Goal: Task Accomplishment & Management: Use online tool/utility

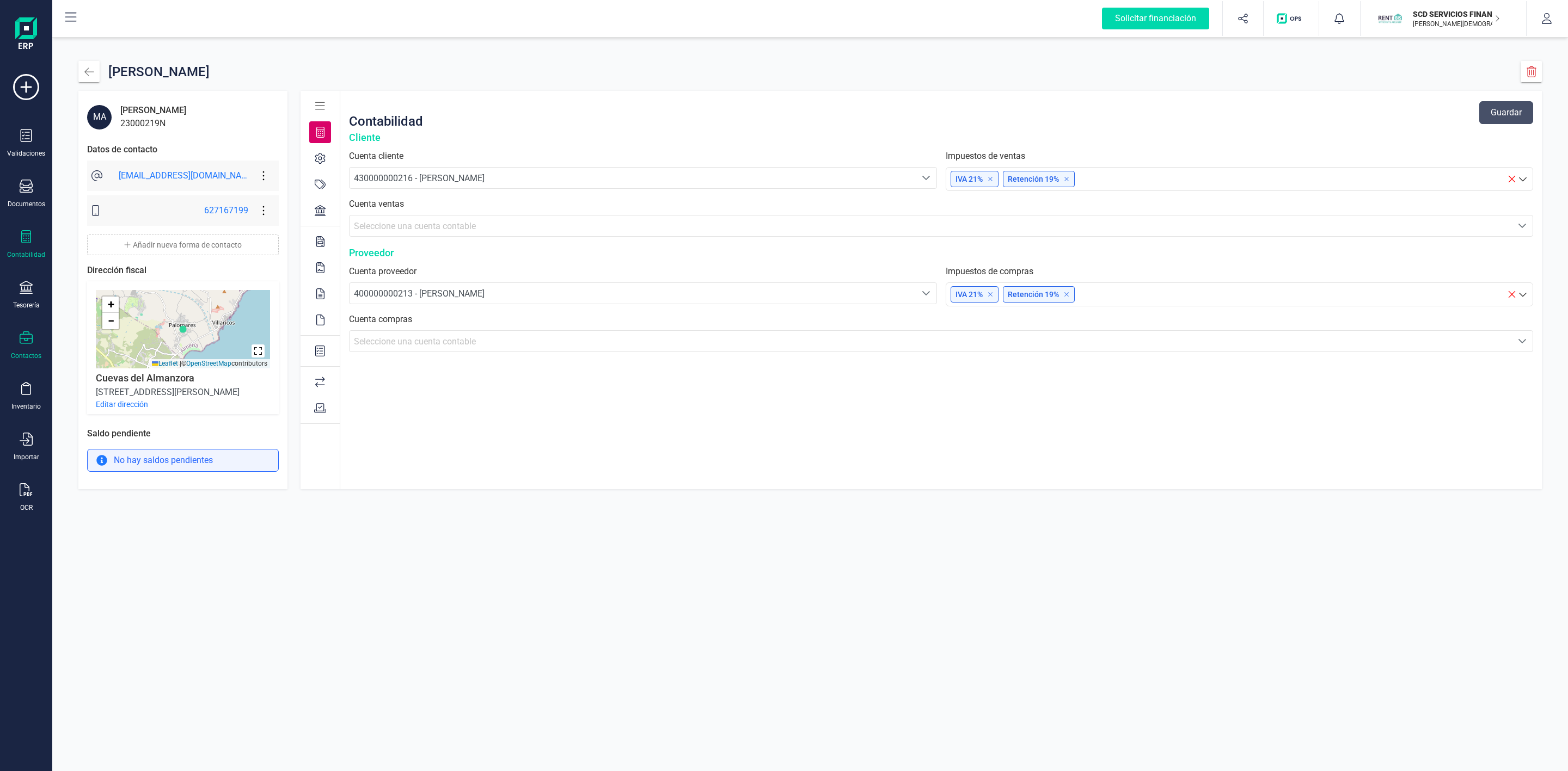
click at [21, 235] on icon at bounding box center [26, 236] width 10 height 13
click at [100, 277] on span "Préstamos" at bounding box center [118, 278] width 66 height 13
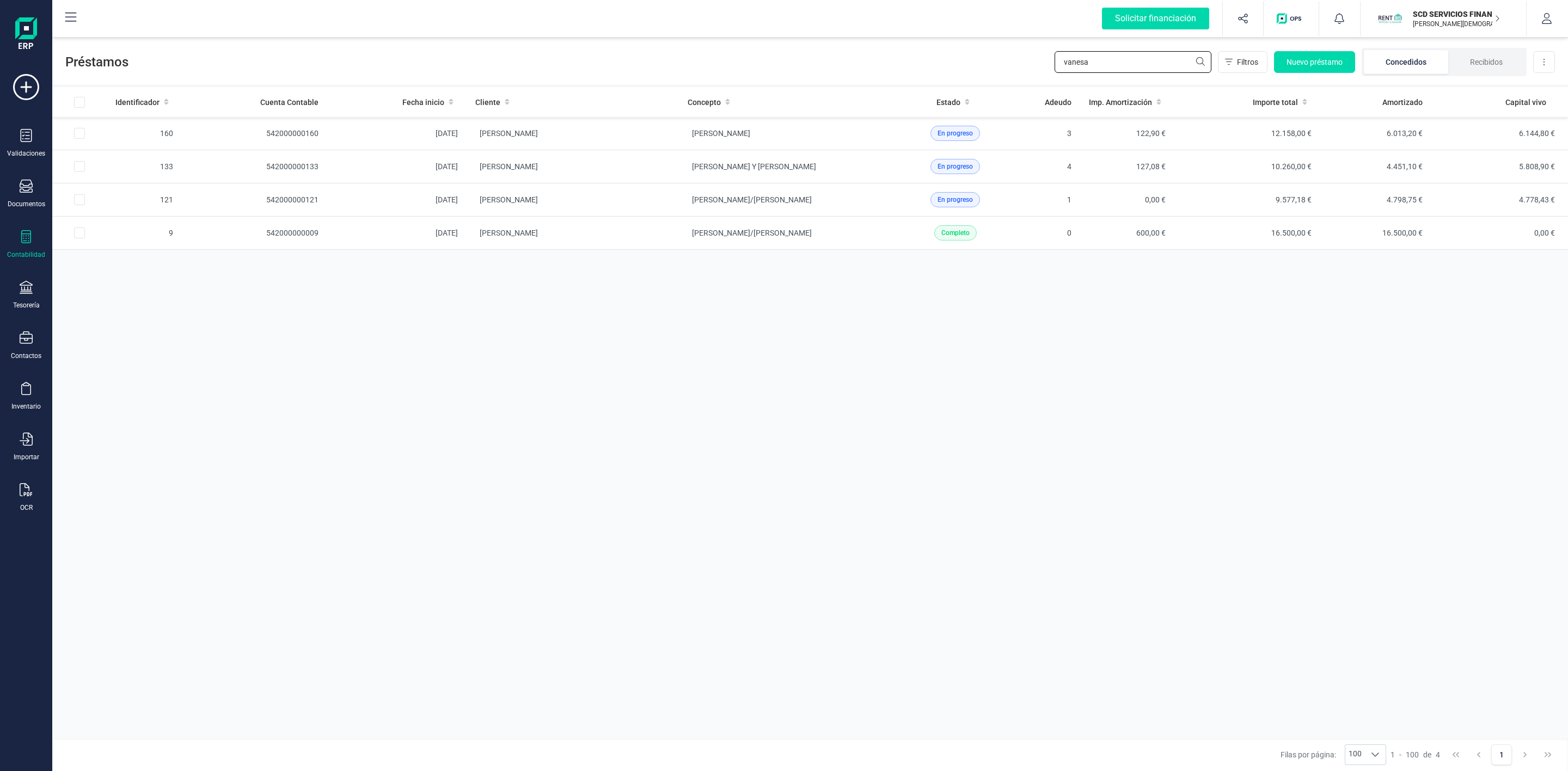
drag, startPoint x: 1143, startPoint y: 68, endPoint x: 1012, endPoint y: 68, distance: 131.0
click at [1012, 68] on div "Préstamos vanesa Filtros Nuevo préstamo Concedidos Recibidos Descargar Excel" at bounding box center [810, 60] width 1516 height 50
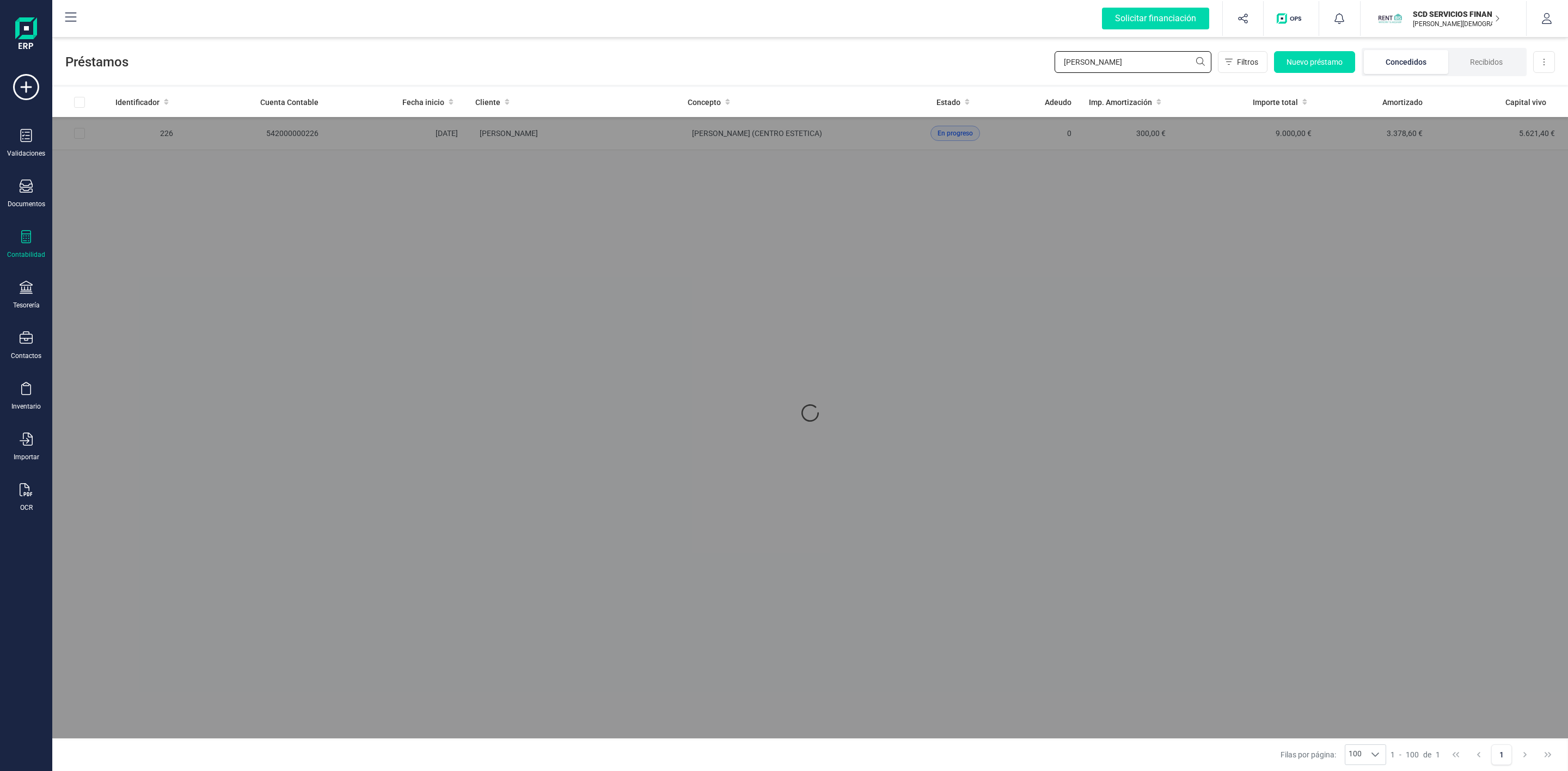
type input "[PERSON_NAME]"
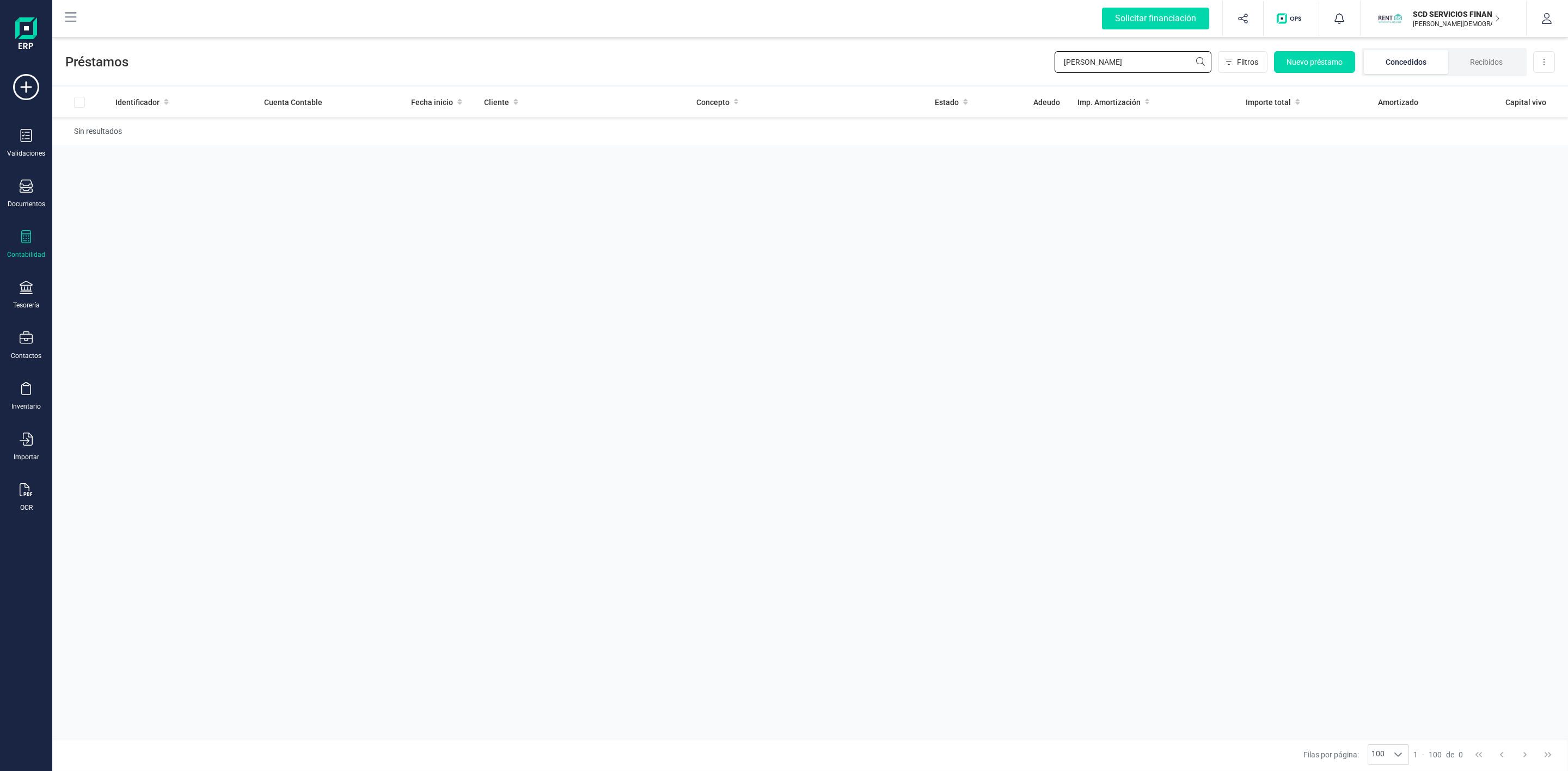
drag, startPoint x: 1112, startPoint y: 61, endPoint x: 1047, endPoint y: 66, distance: 65.2
click at [1047, 66] on div "Préstamos [PERSON_NAME] Filtros Nuevo préstamo Concedidos Recibidos Descargar E…" at bounding box center [810, 60] width 1516 height 50
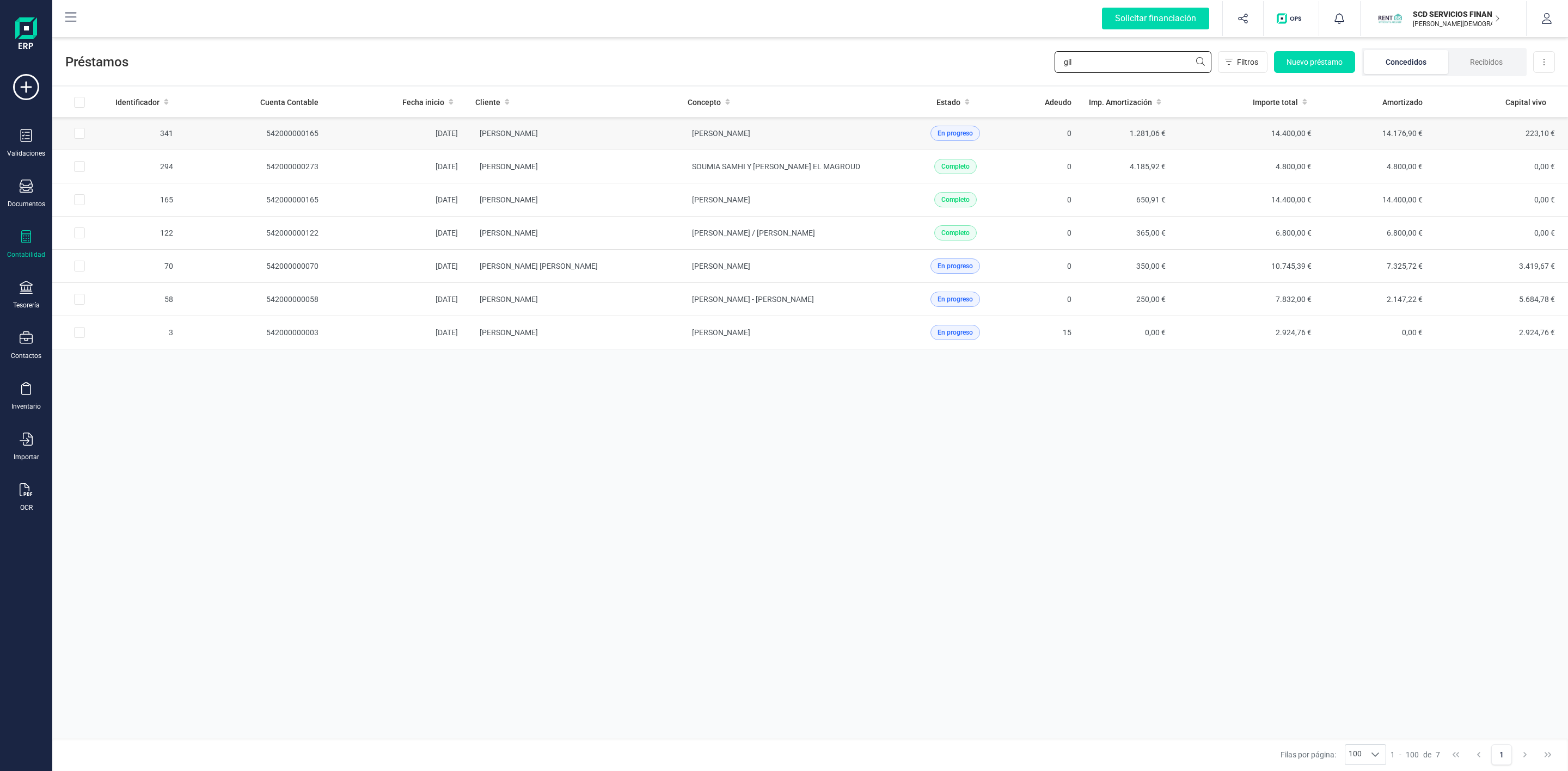
type input "gil"
click at [621, 136] on td "[PERSON_NAME]" at bounding box center [572, 134] width 213 height 33
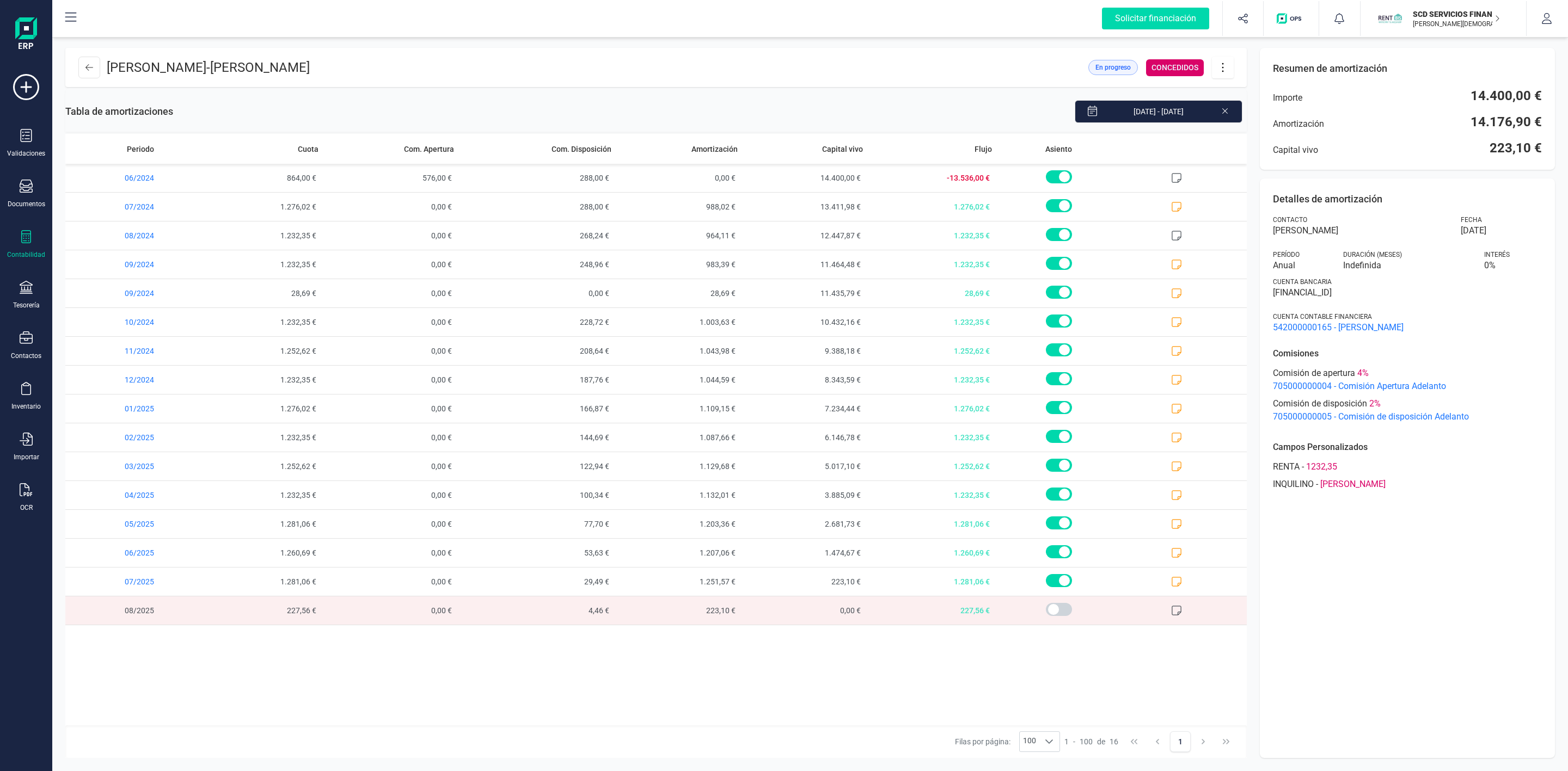
click at [299, 616] on span "227,56 €" at bounding box center [261, 611] width 125 height 29
drag, startPoint x: 25, startPoint y: 284, endPoint x: 43, endPoint y: 282, distance: 18.1
click at [25, 286] on icon at bounding box center [26, 287] width 13 height 13
click at [113, 181] on span "Cuentas bancarias" at bounding box center [132, 185] width 96 height 13
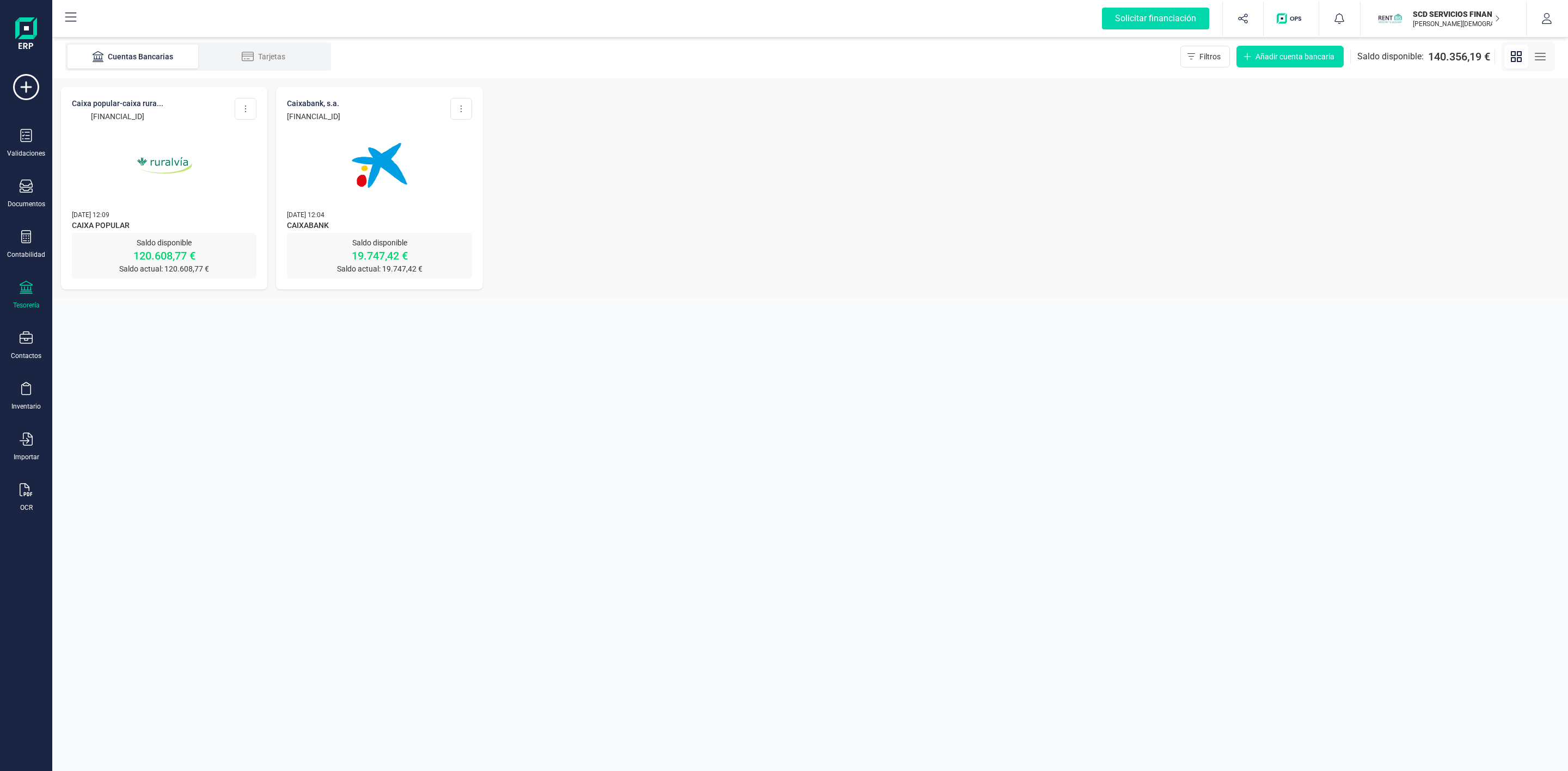
click at [136, 143] on img at bounding box center [164, 165] width 91 height 91
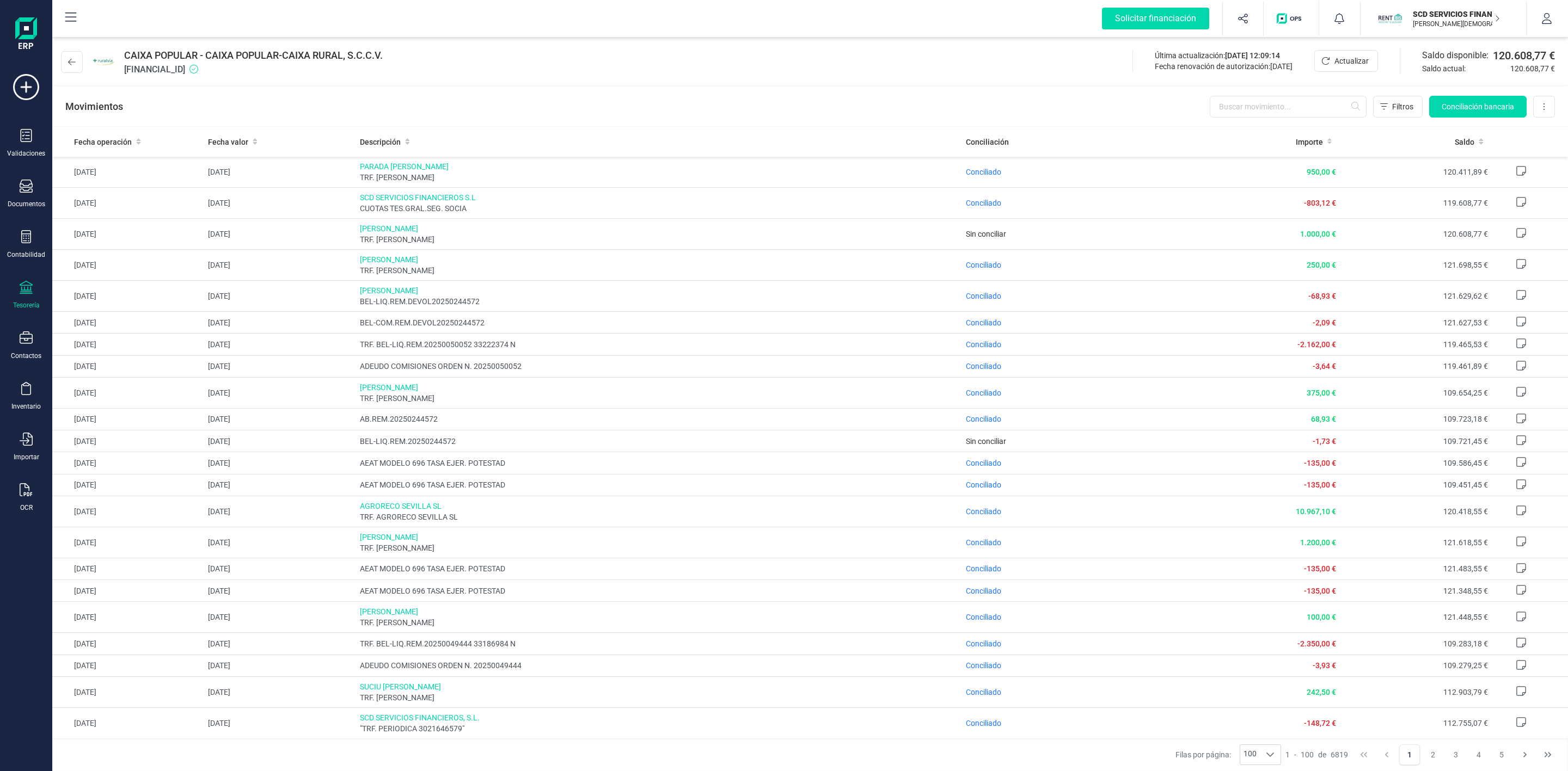
drag, startPoint x: 243, startPoint y: 69, endPoint x: 114, endPoint y: 56, distance: 129.7
click at [114, 56] on div "CAIXA POPULAR - CAIXA POPULAR-CAIXA RURAL, S.C.C.V. [FINANCIAL_ID]" at bounding box center [224, 62] width 326 height 29
copy div "CAIXA POPULAR - CAIXA POPULAR-CAIXA RURAL, S.C.C.V. [FINANCIAL_ID]"
click at [24, 224] on div "Validaciones Documentos Documentos Presupuestos Pedidos Albaranes Facturas Fact…" at bounding box center [26, 297] width 43 height 447
click at [24, 240] on icon at bounding box center [26, 236] width 13 height 13
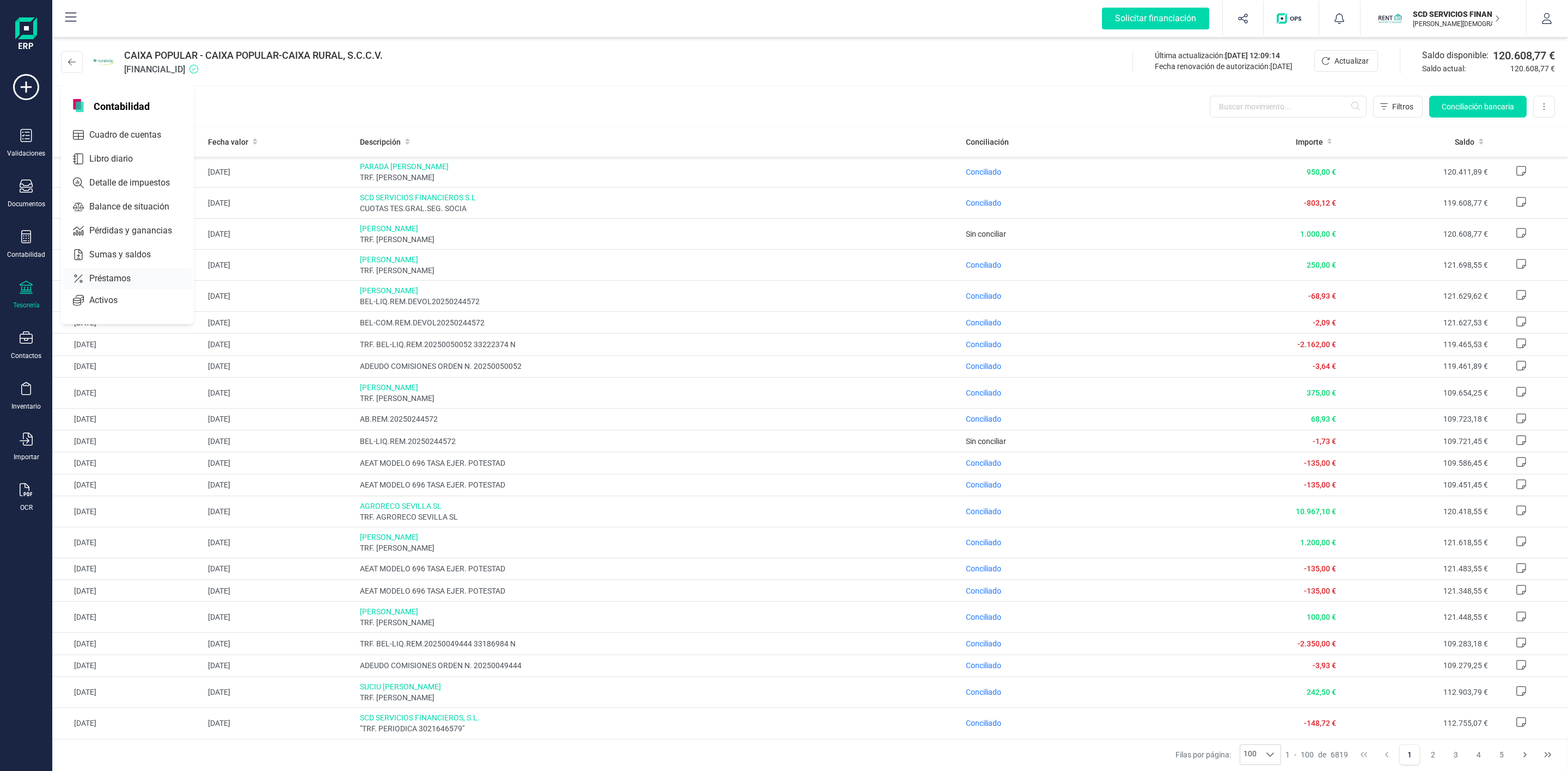
click at [118, 287] on div "Préstamos" at bounding box center [128, 278] width 128 height 22
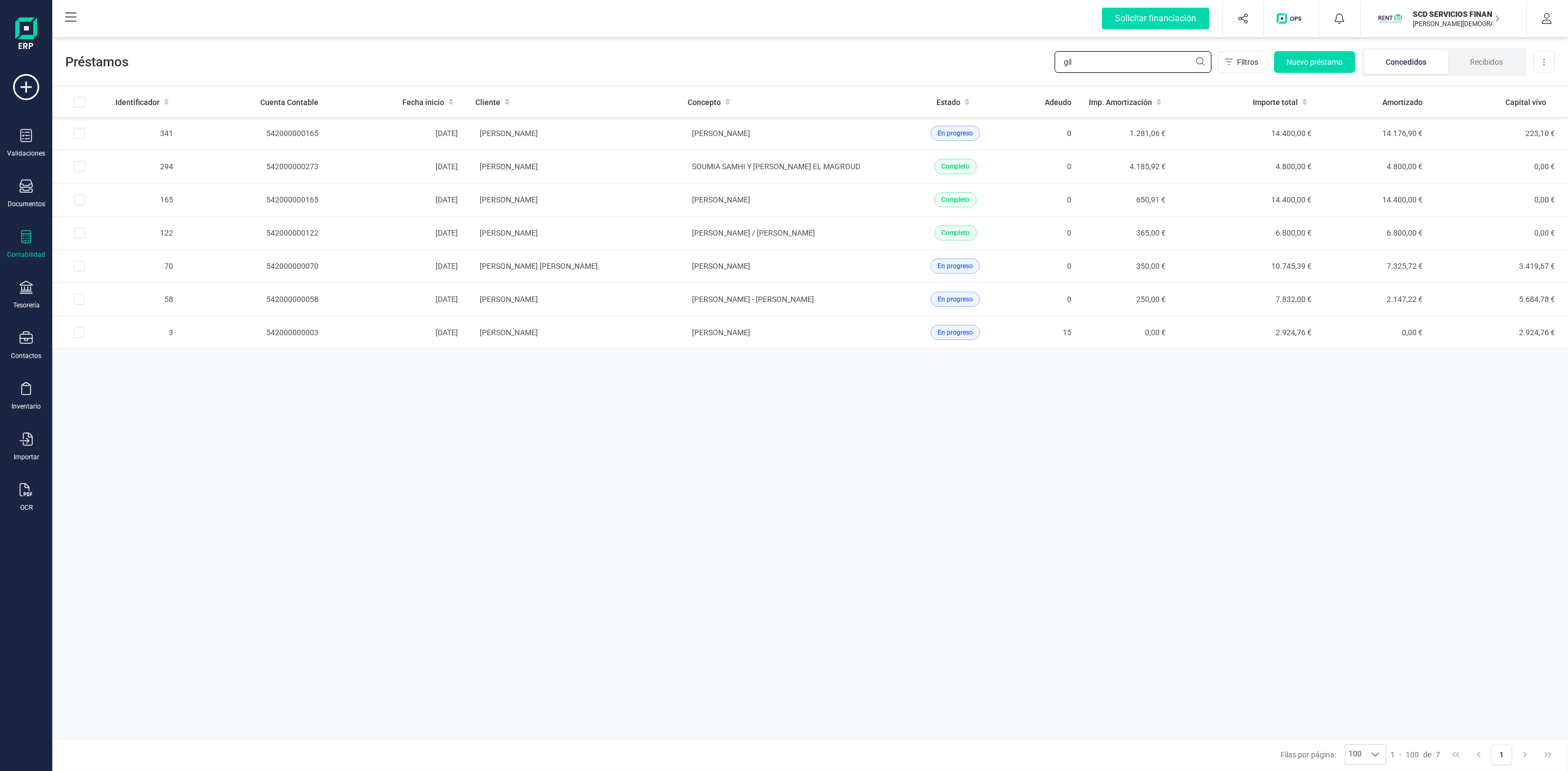
drag, startPoint x: 1151, startPoint y: 59, endPoint x: 995, endPoint y: 46, distance: 156.5
click at [1022, 61] on div "Préstamos gil Filtros Nuevo préstamo Concedidos Recibidos Descargar Excel" at bounding box center [810, 60] width 1516 height 50
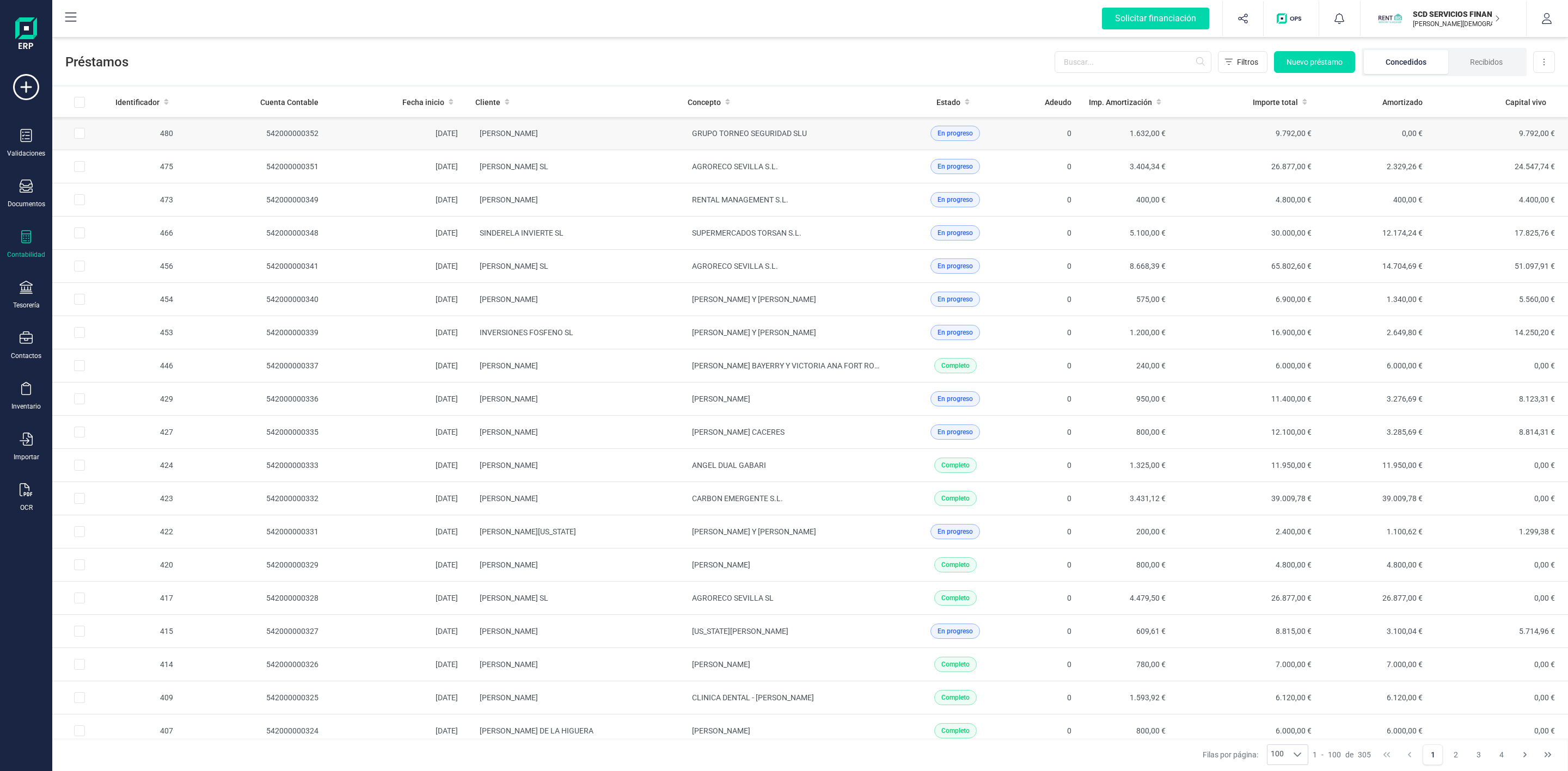
click at [660, 130] on td "[PERSON_NAME]" at bounding box center [572, 134] width 213 height 33
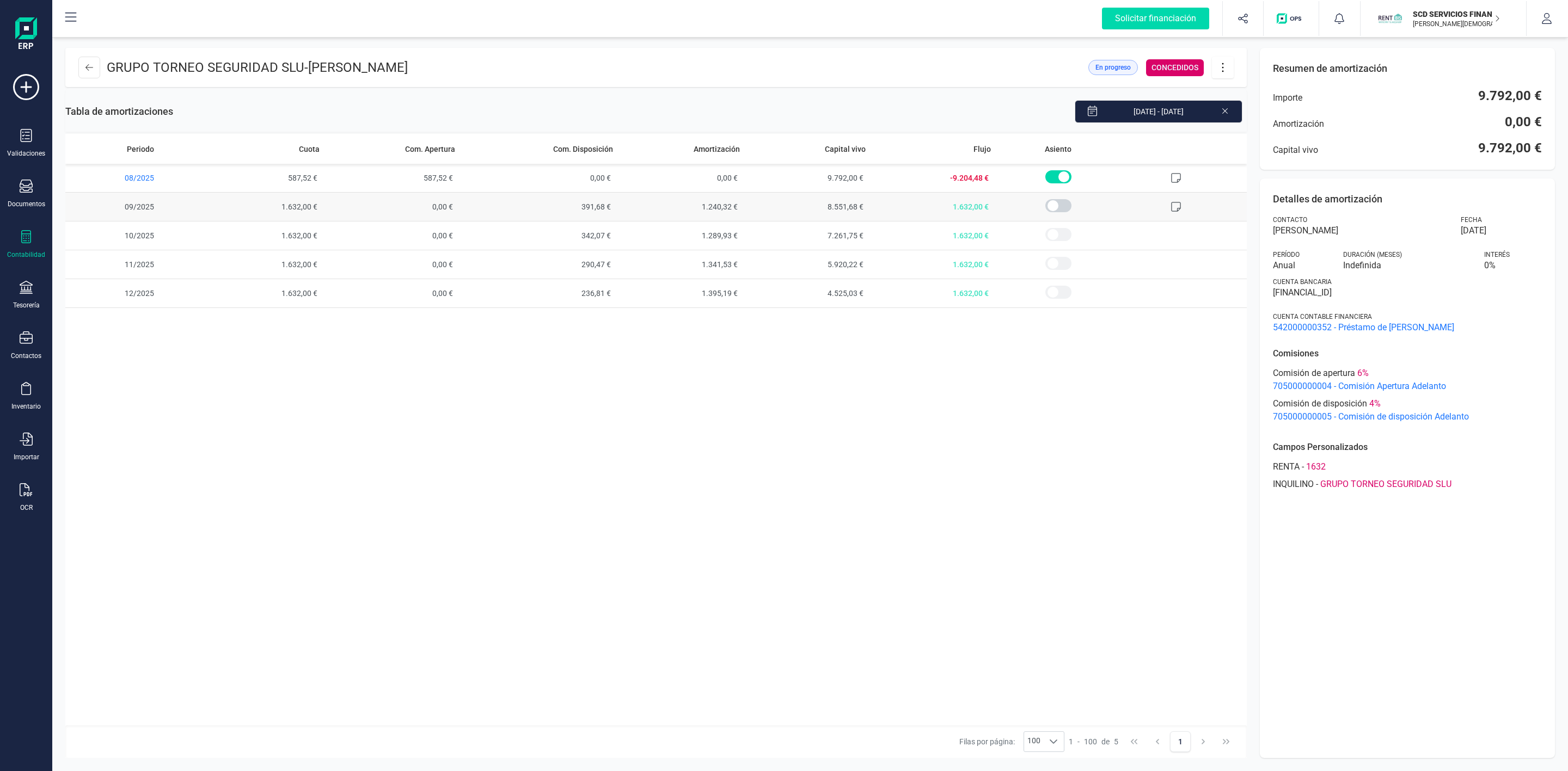
click at [715, 201] on span "1.240,32 €" at bounding box center [680, 206] width 127 height 29
click at [95, 71] on button at bounding box center [89, 67] width 22 height 22
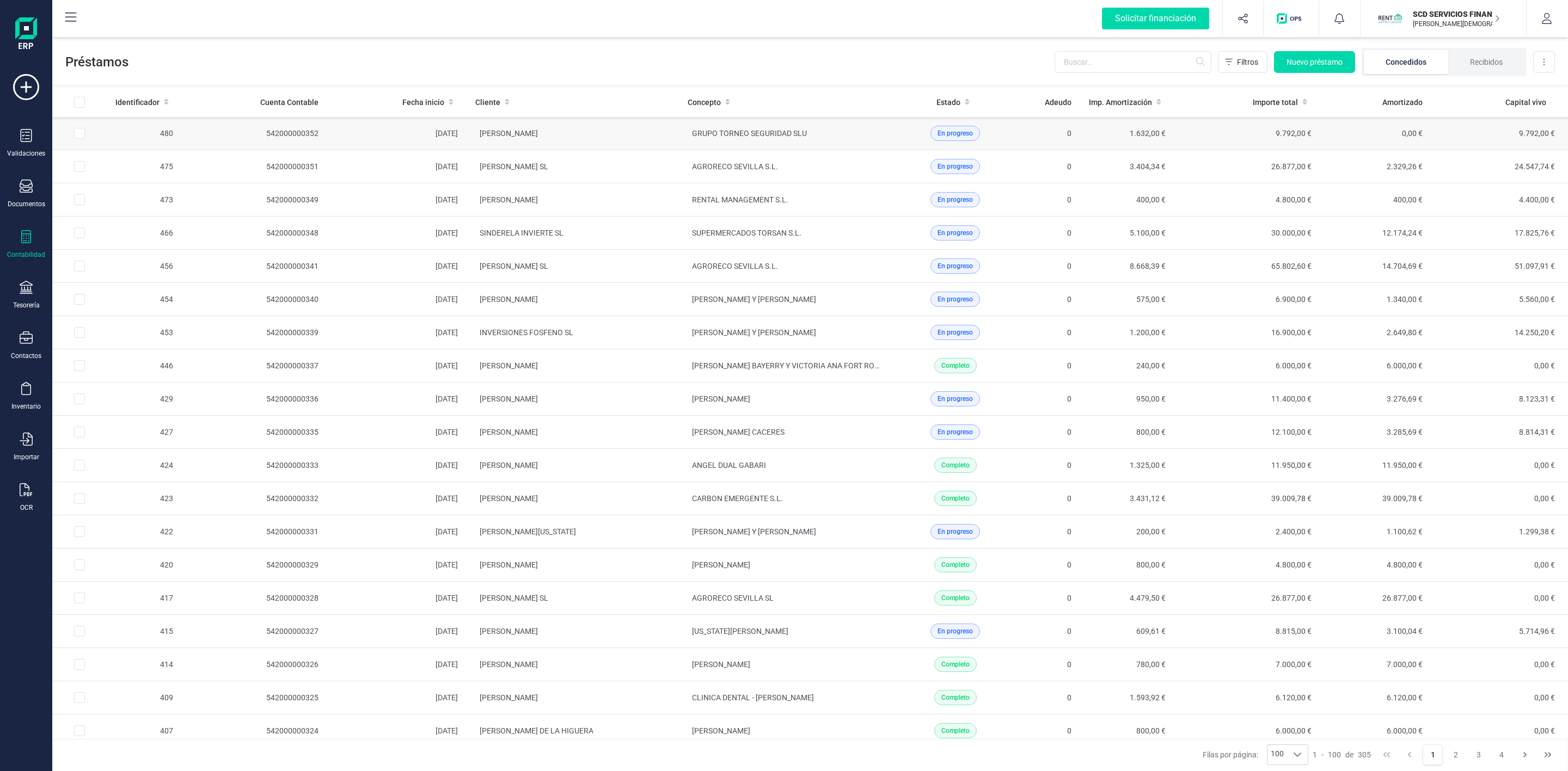
click at [865, 136] on td "GRUPO TORNEO SEGURIDAD SLU" at bounding box center [785, 134] width 213 height 33
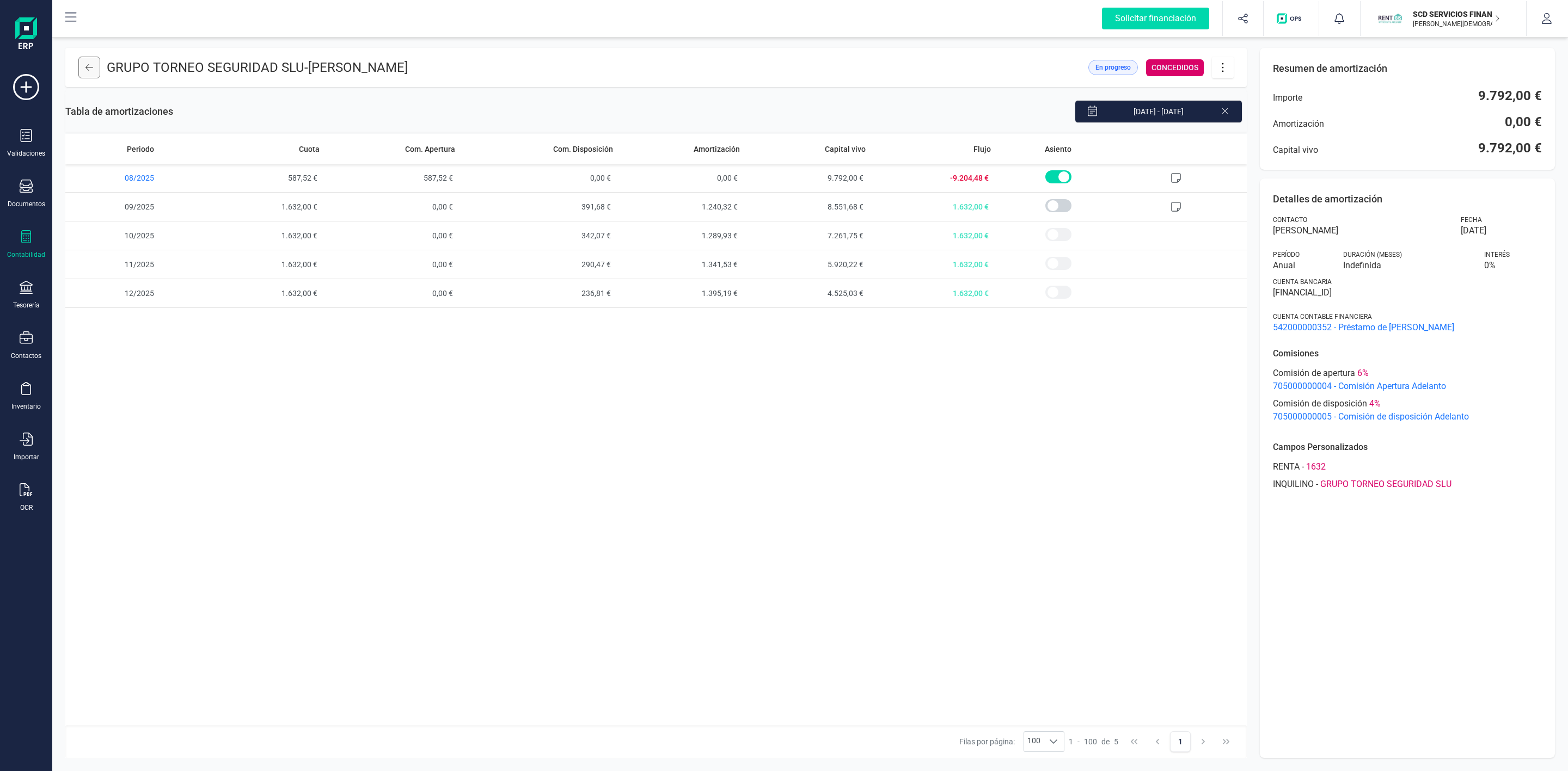
click at [84, 72] on button at bounding box center [89, 67] width 22 height 22
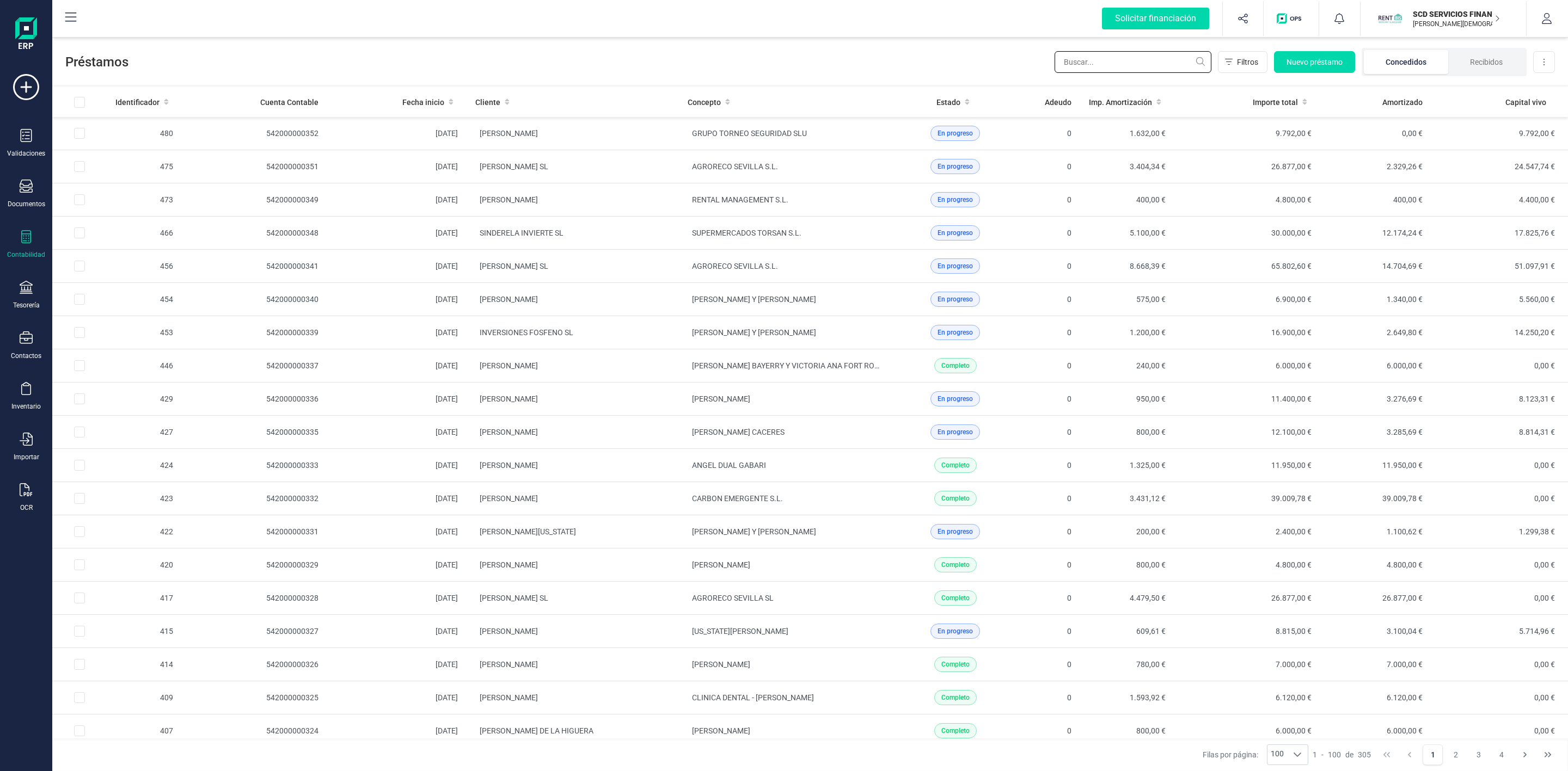
click at [1104, 66] on input "text" at bounding box center [1132, 61] width 157 height 22
click at [1087, 68] on input "text" at bounding box center [1132, 61] width 157 height 22
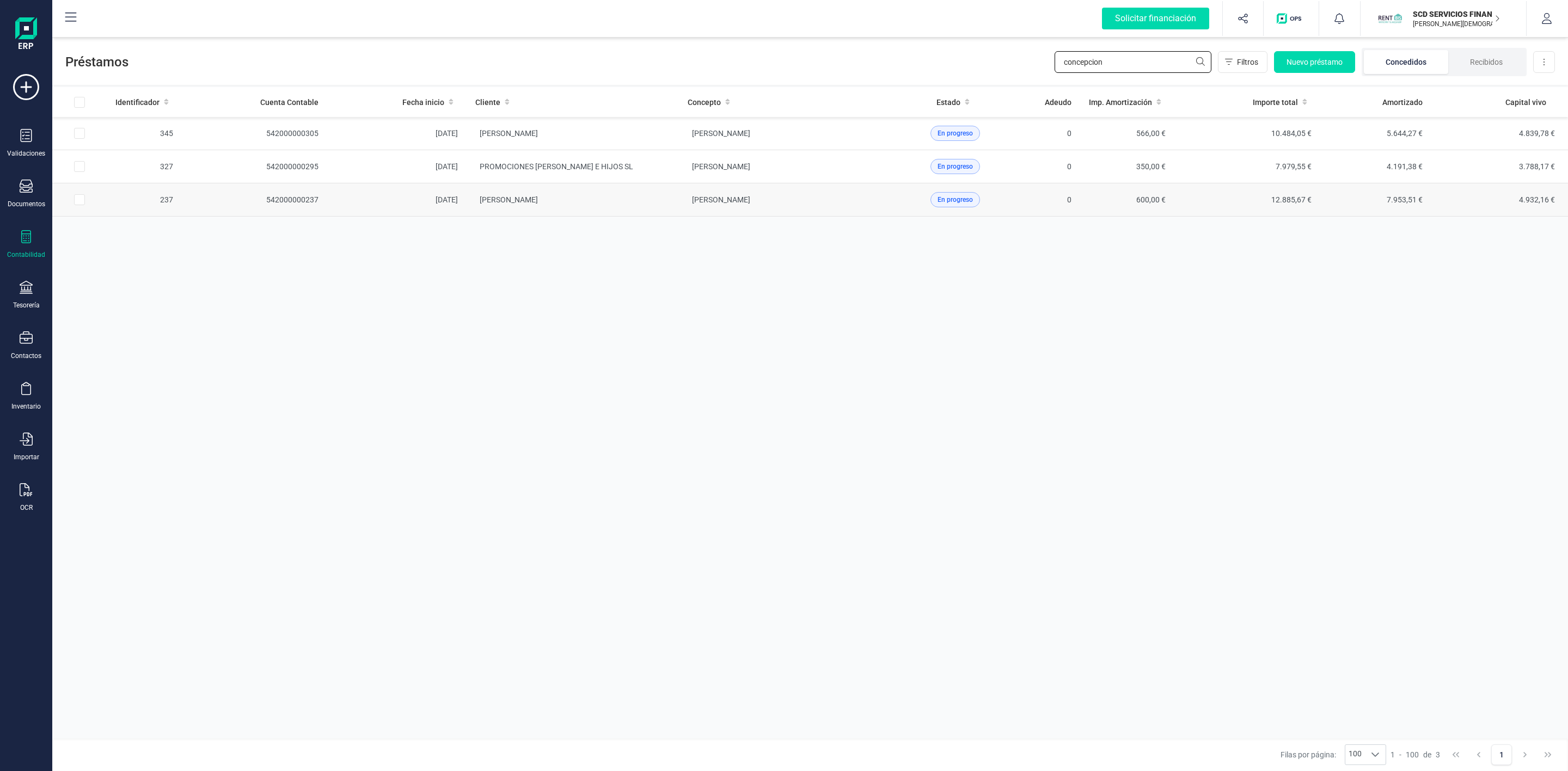
type input "concepcion"
click at [652, 204] on td "[PERSON_NAME]" at bounding box center [572, 200] width 213 height 33
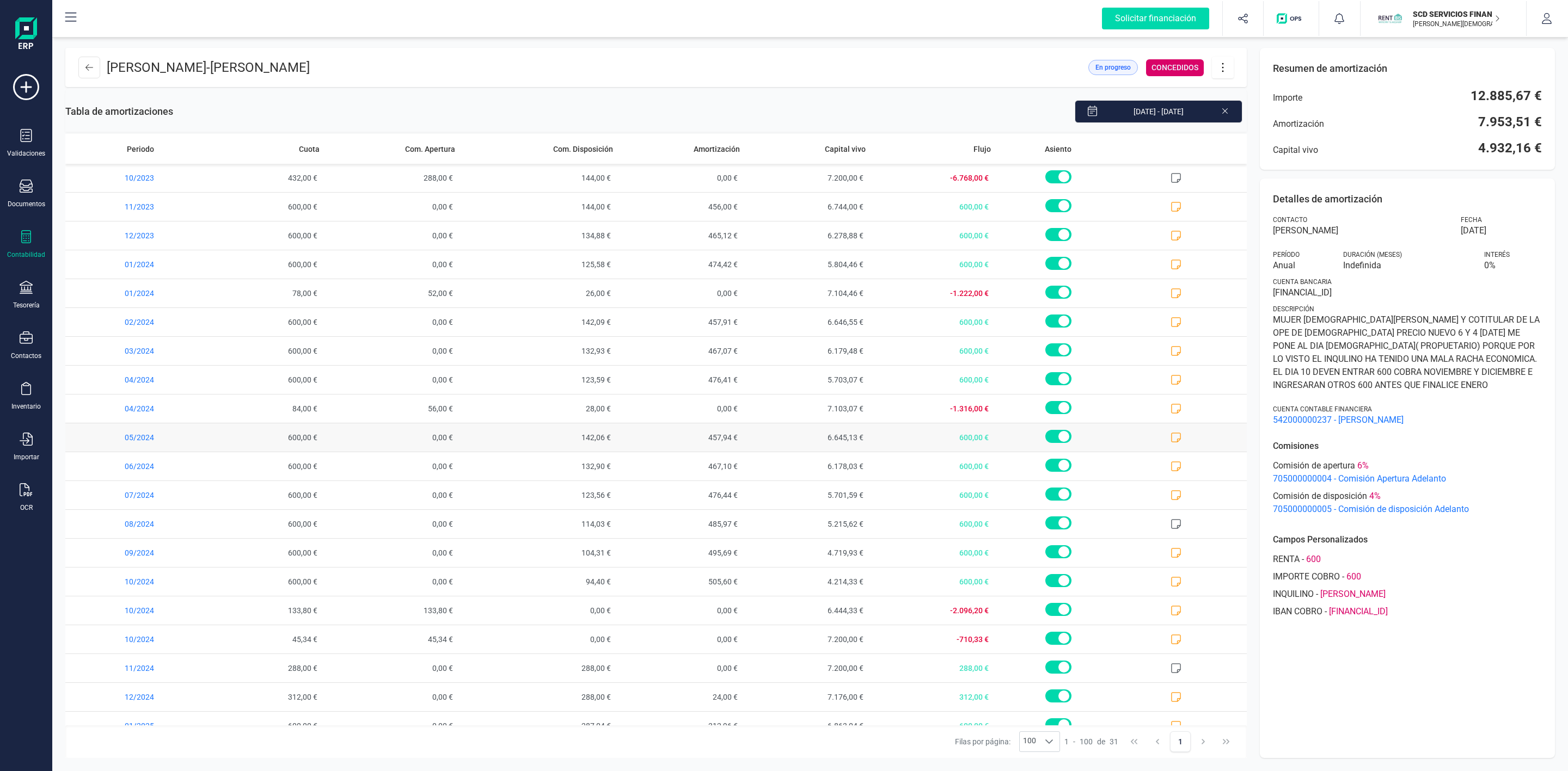
scroll to position [340, 0]
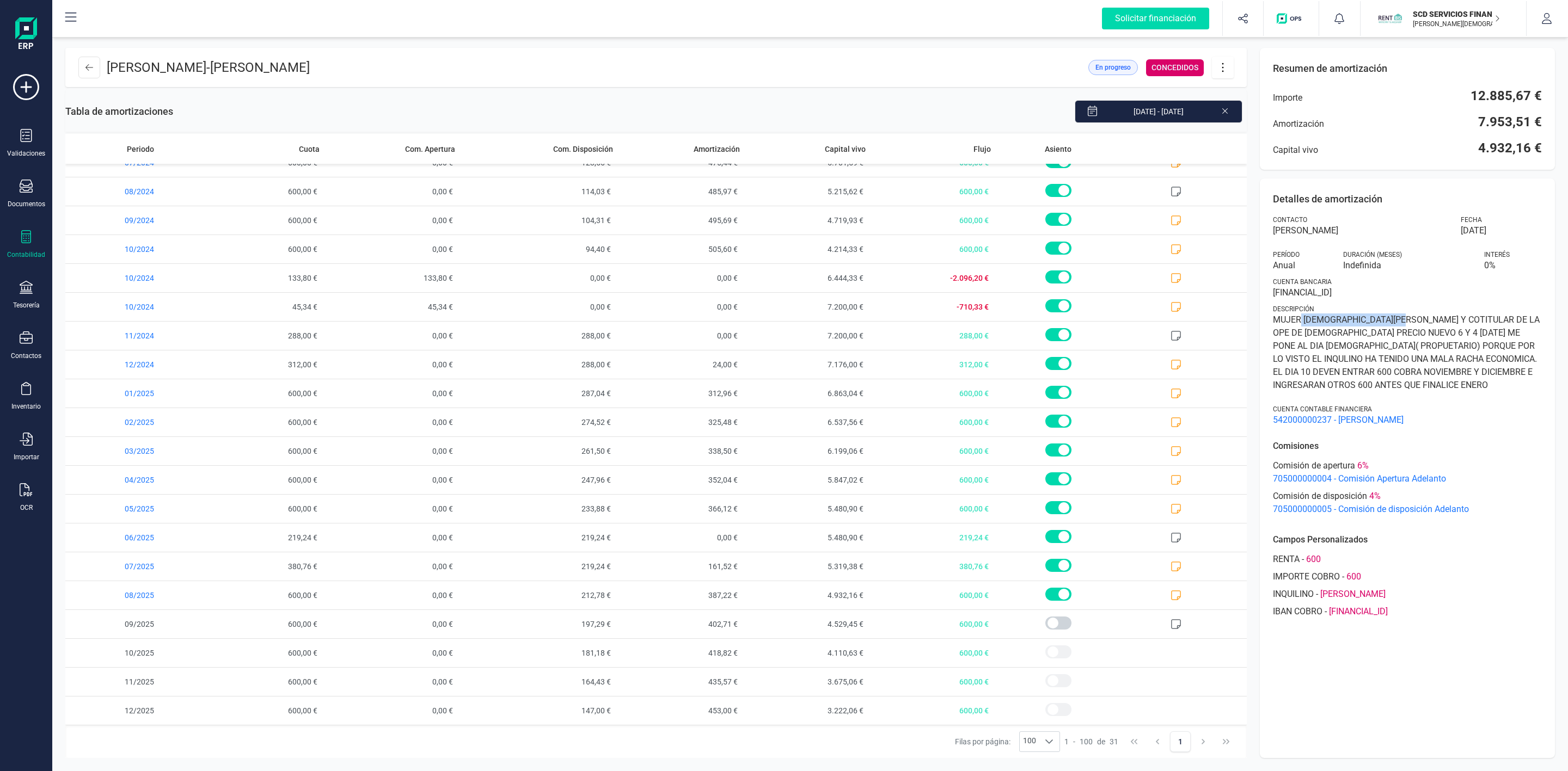
drag, startPoint x: 1302, startPoint y: 319, endPoint x: 1402, endPoint y: 326, distance: 100.2
click at [1406, 325] on span "MUJER [DEMOGRAPHIC_DATA][PERSON_NAME] Y COTITULAR DE LA OPE DE [DEMOGRAPHIC_DAT…" at bounding box center [1408, 353] width 269 height 78
click at [83, 66] on button at bounding box center [89, 67] width 22 height 22
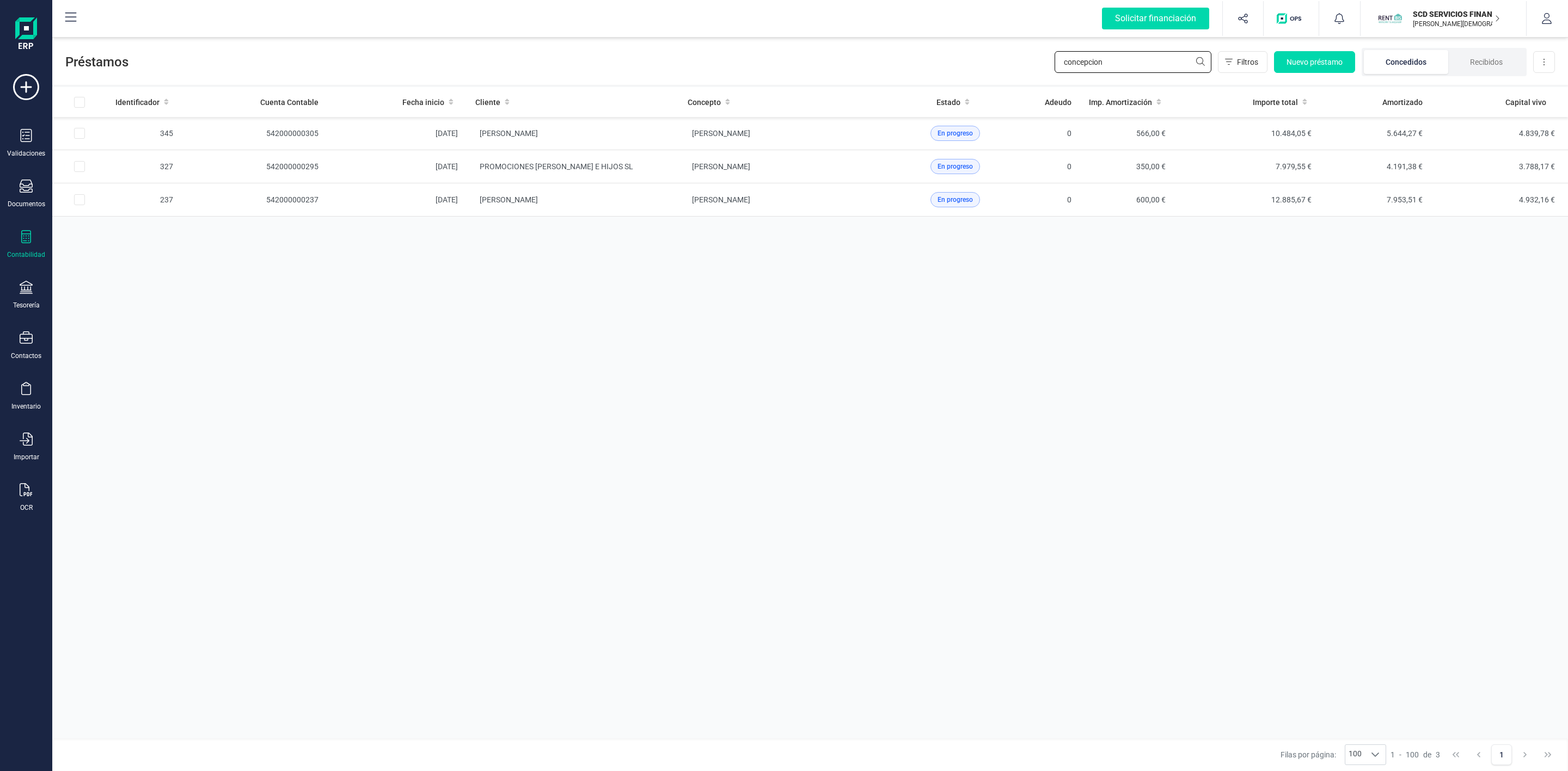
drag, startPoint x: 1109, startPoint y: 57, endPoint x: 1002, endPoint y: 61, distance: 107.1
click at [1008, 61] on div "Préstamos concepcion Filtros Nuevo préstamo Concedidos Recibidos Descargar Excel" at bounding box center [810, 60] width 1516 height 50
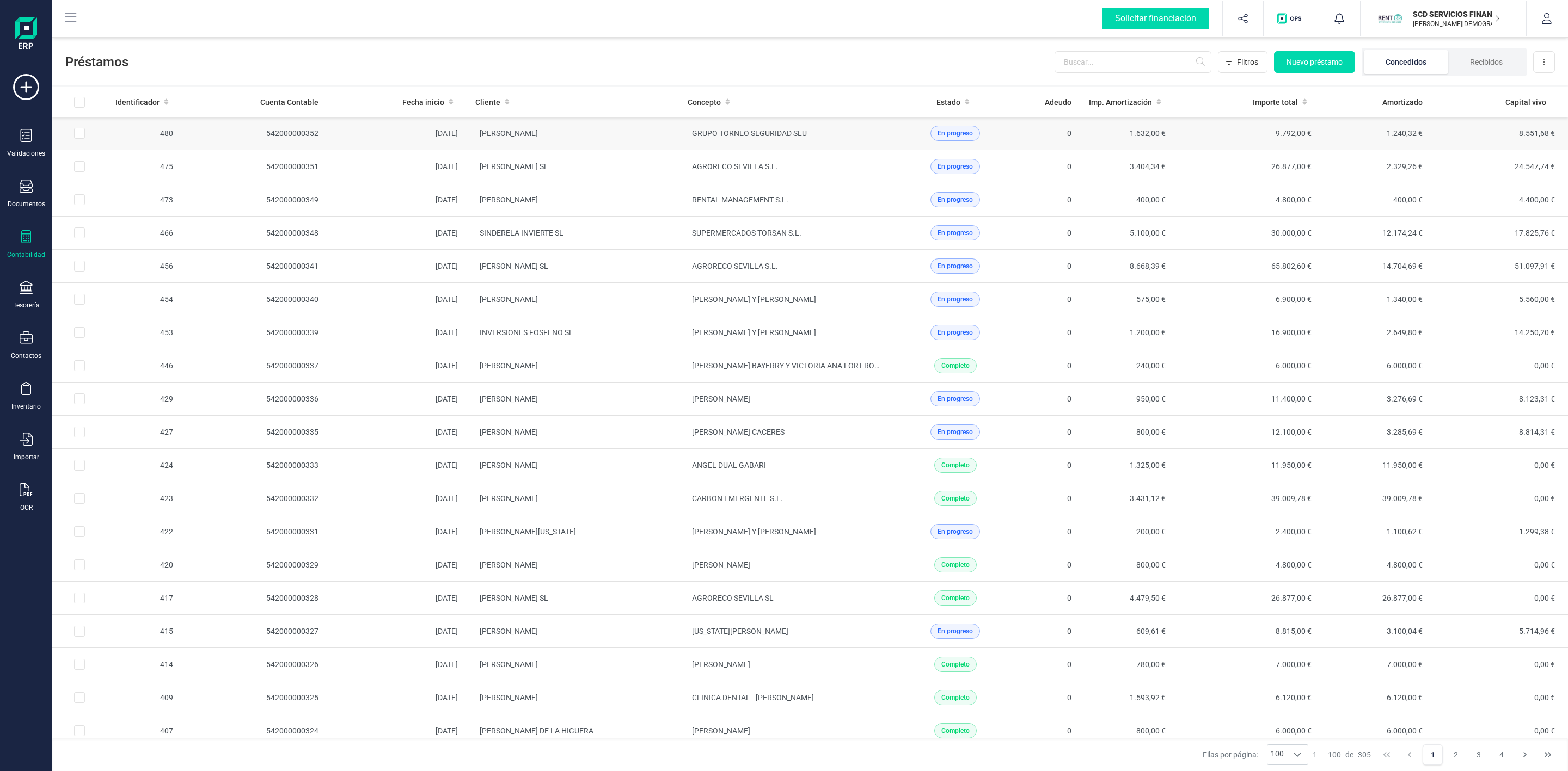
click at [616, 144] on td "[PERSON_NAME]" at bounding box center [572, 134] width 213 height 33
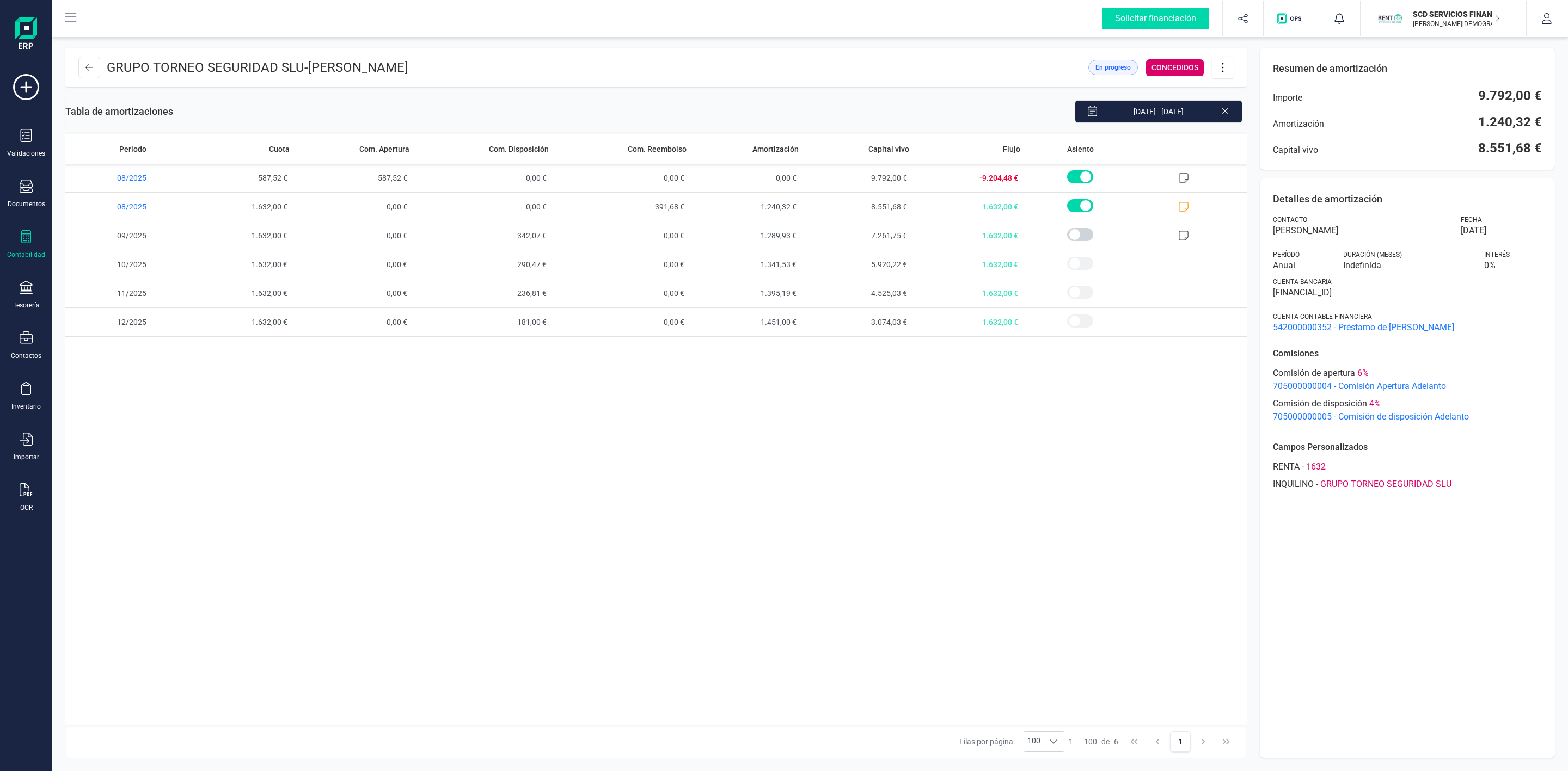
click at [1226, 113] on icon at bounding box center [1225, 110] width 8 height 11
click at [89, 56] on header "GRUPO TORNEO SEGURIDAD SLU - [PERSON_NAME] En progreso CONCEDIDOS" at bounding box center [656, 68] width 1181 height 39
click at [87, 62] on button at bounding box center [89, 67] width 22 height 22
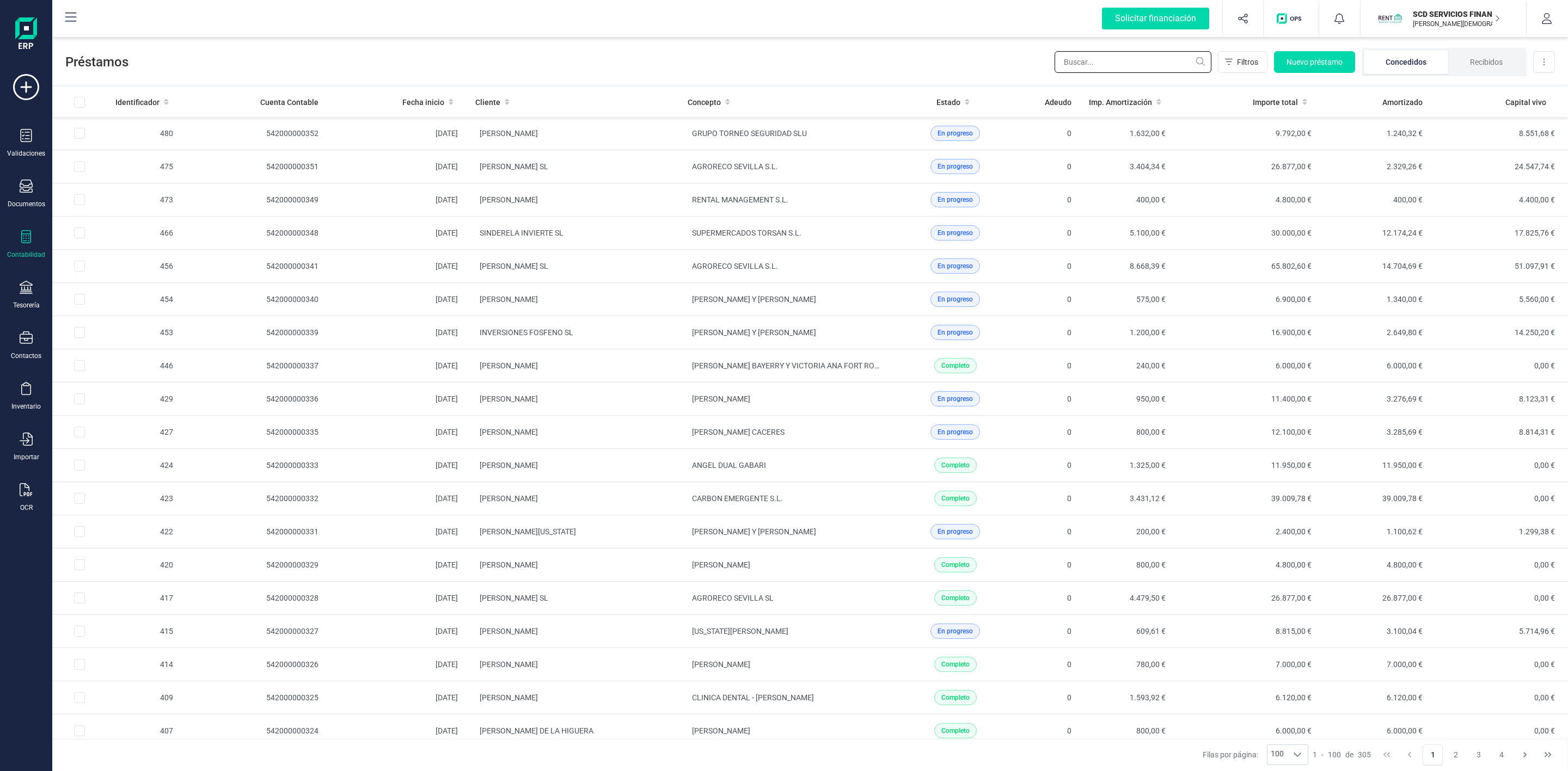
click at [1122, 61] on input "text" at bounding box center [1132, 61] width 157 height 22
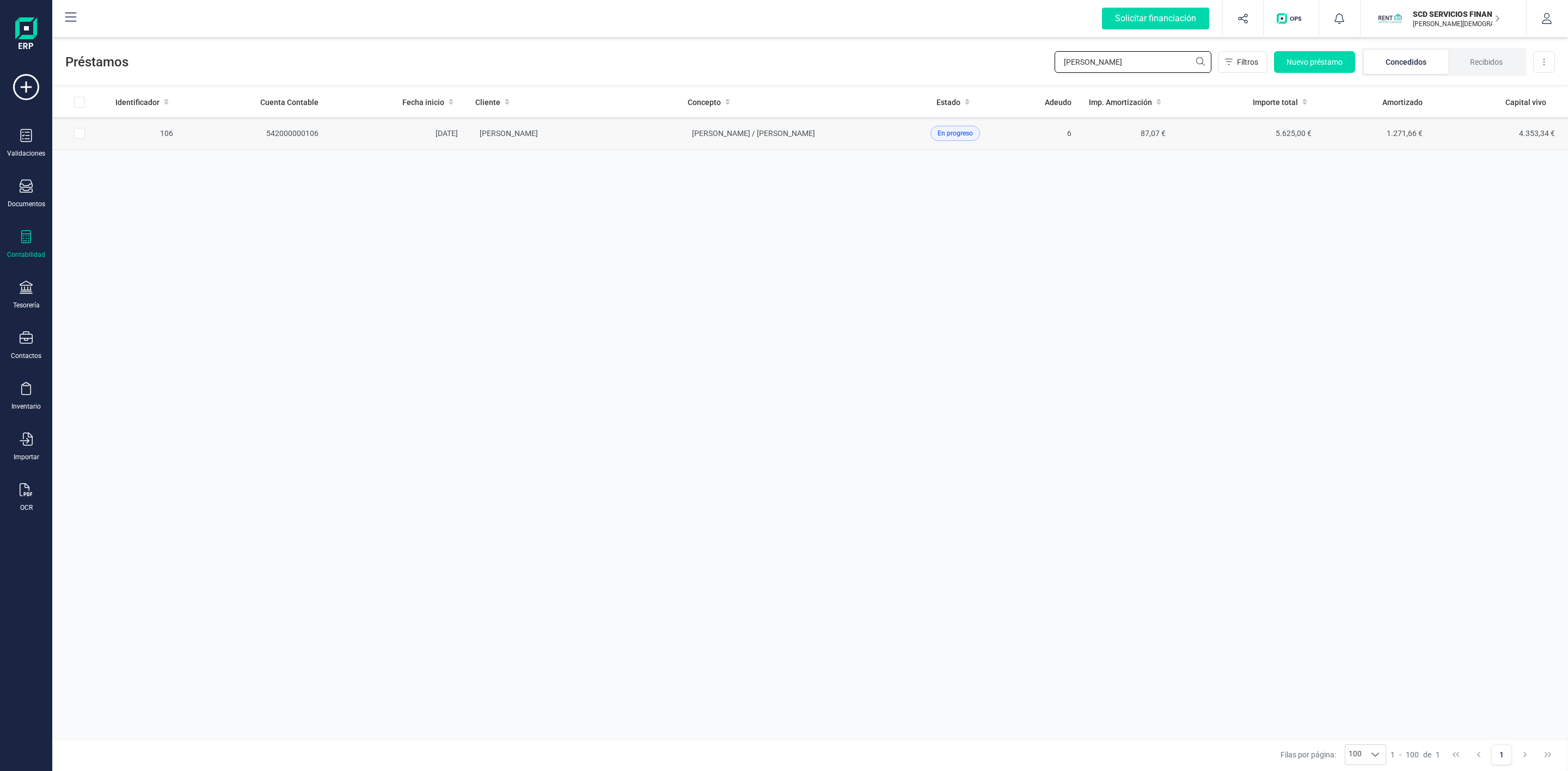
type input "[PERSON_NAME]"
click at [637, 132] on td "[PERSON_NAME]" at bounding box center [572, 134] width 213 height 33
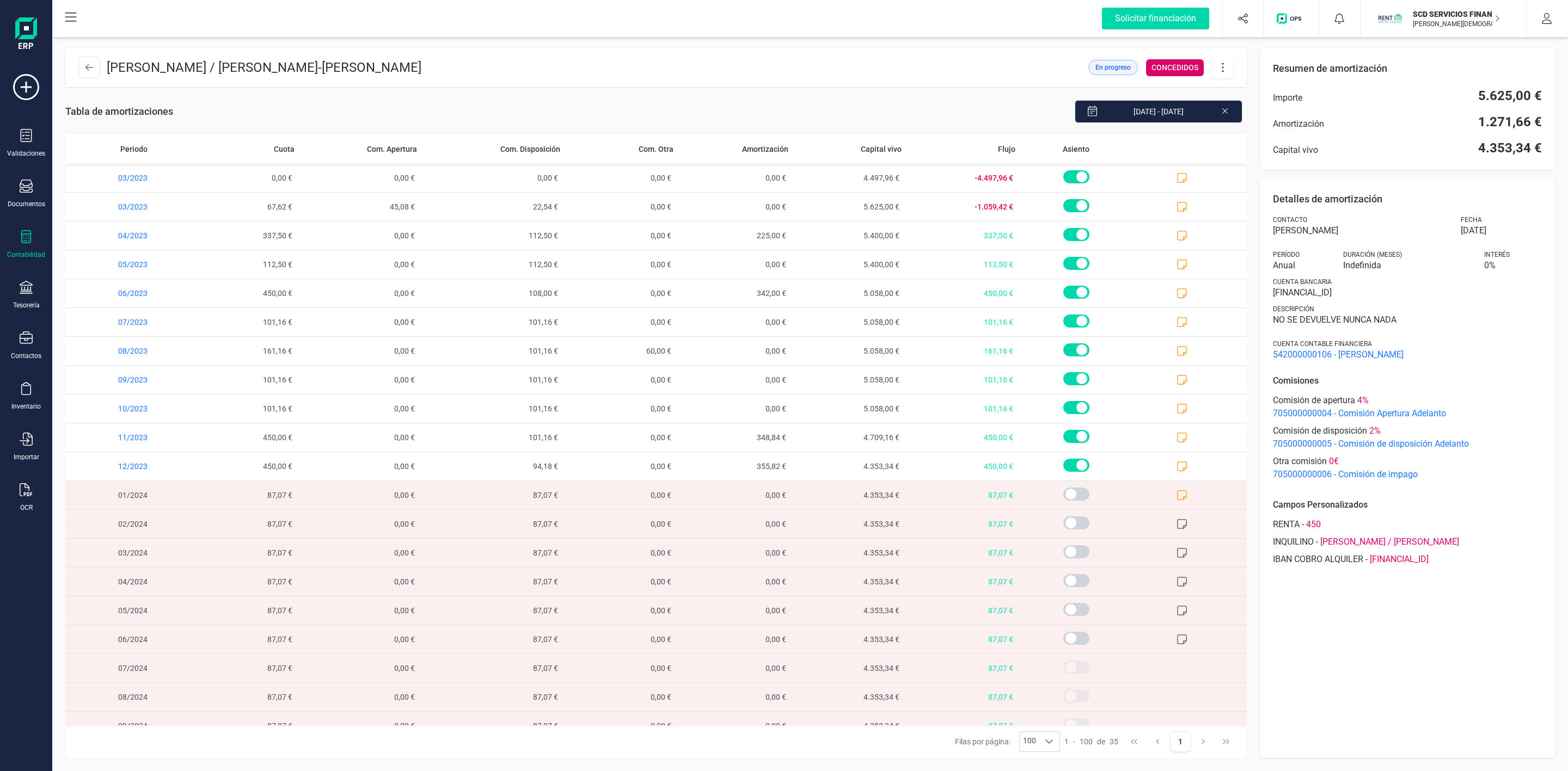
click at [1217, 77] on button at bounding box center [1222, 67] width 22 height 22
click at [1246, 146] on span "Descargar en PDF" at bounding box center [1281, 144] width 100 height 8
